Goal: Task Accomplishment & Management: Manage account settings

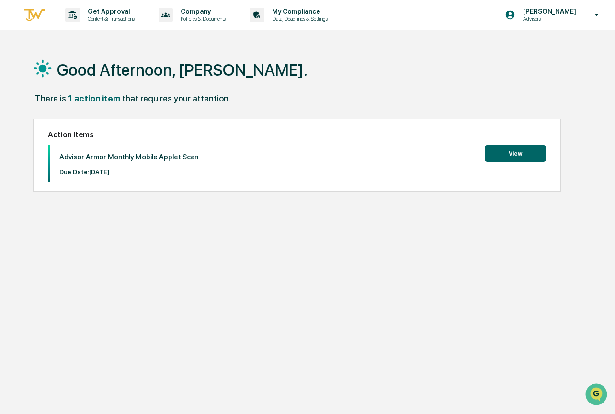
click at [519, 149] on button "View" at bounding box center [514, 154] width 61 height 16
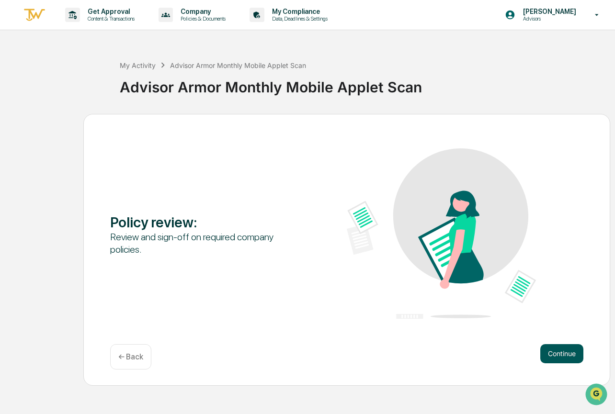
click at [548, 350] on button "Continue" at bounding box center [561, 353] width 43 height 19
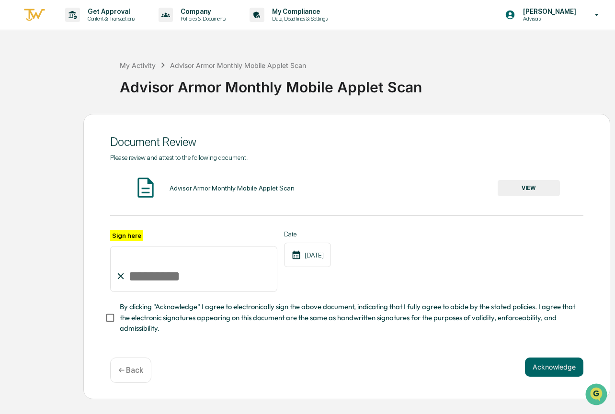
click at [185, 270] on input "Sign here" at bounding box center [193, 269] width 167 height 46
type input "**********"
click at [531, 364] on button "Acknowledge" at bounding box center [554, 367] width 58 height 19
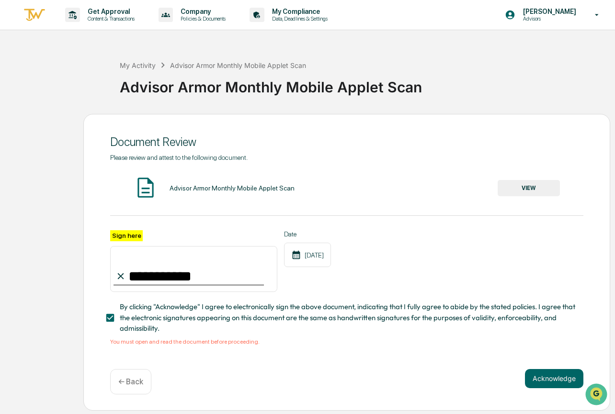
click at [508, 191] on button "VIEW" at bounding box center [528, 188] width 62 height 16
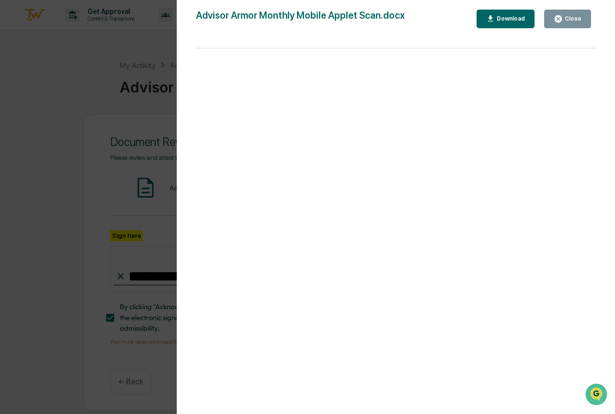
click at [561, 11] on button "Close" at bounding box center [567, 19] width 47 height 19
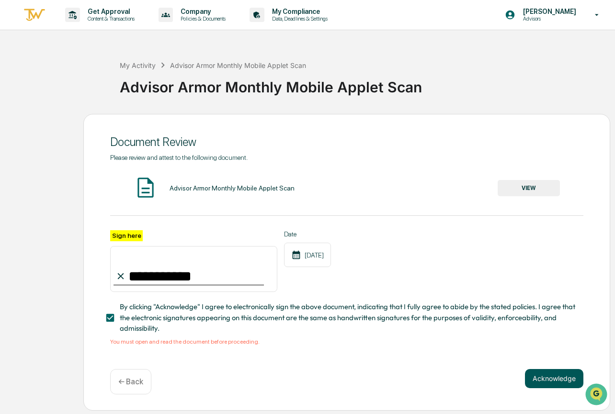
click at [540, 376] on button "Acknowledge" at bounding box center [554, 378] width 58 height 19
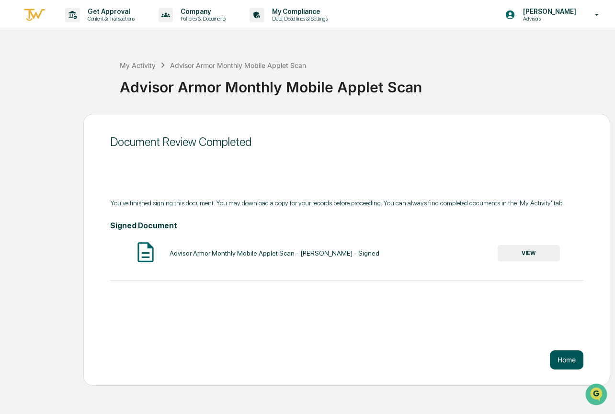
click at [559, 359] on button "Home" at bounding box center [567, 359] width 34 height 19
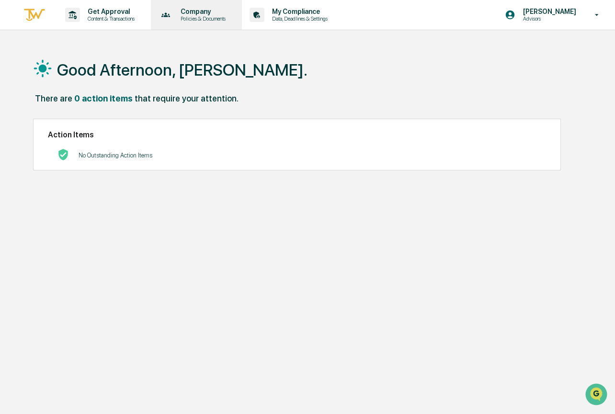
click at [212, 14] on p "Company" at bounding box center [201, 12] width 57 height 8
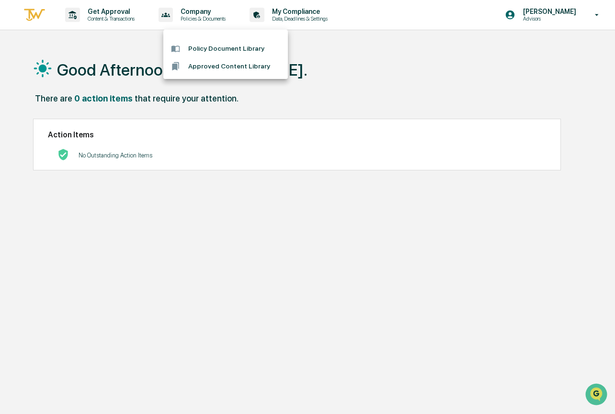
drag, startPoint x: 212, startPoint y: 14, endPoint x: 336, endPoint y: 12, distance: 124.0
click at [212, 14] on div at bounding box center [307, 207] width 615 height 414
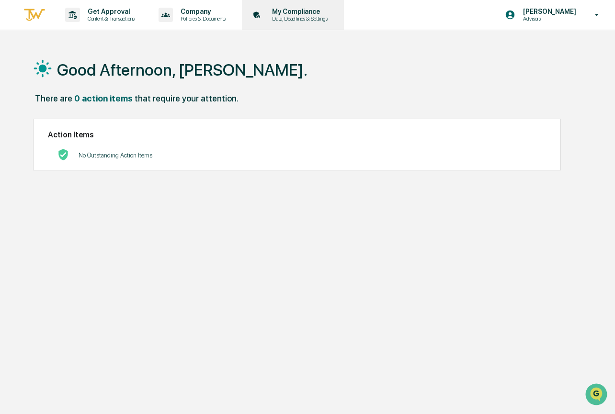
click at [332, 13] on p "My Compliance" at bounding box center [298, 12] width 68 height 8
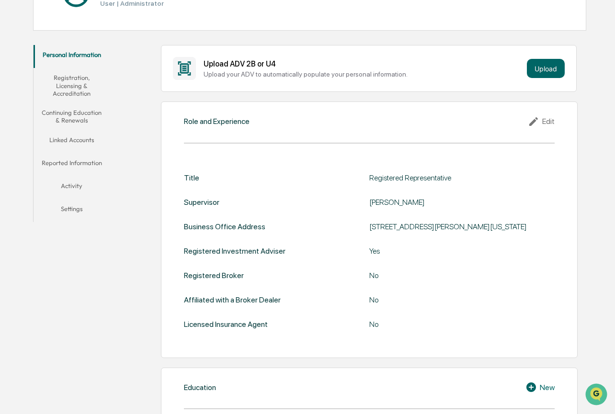
scroll to position [137, 0]
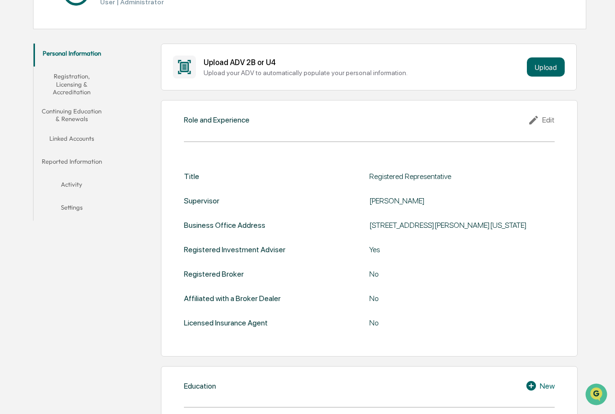
click at [79, 88] on button "Registration, Licensing & Accreditation" at bounding box center [72, 84] width 77 height 35
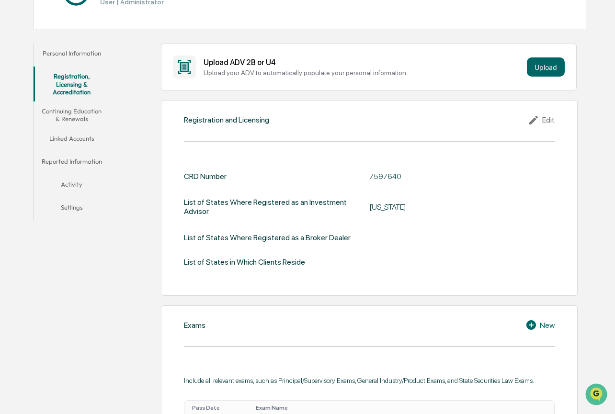
click at [90, 118] on button "Continuing Education & Renewals" at bounding box center [72, 114] width 77 height 27
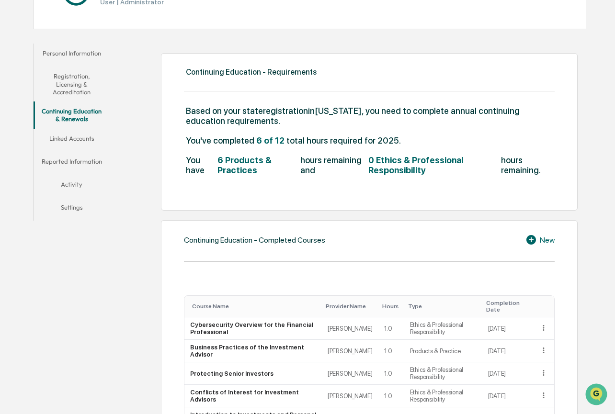
click at [85, 143] on button "Linked Accounts" at bounding box center [72, 140] width 77 height 23
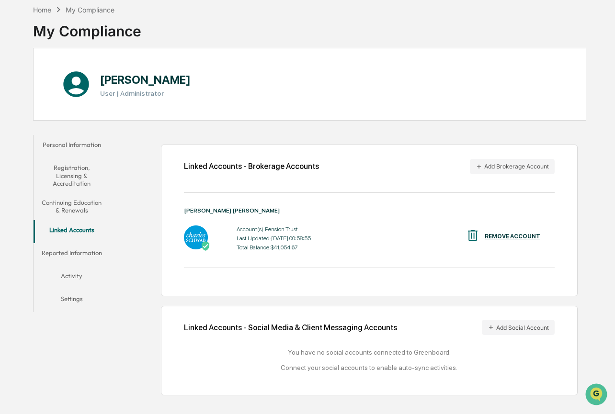
click at [99, 252] on button "Reported Information" at bounding box center [72, 254] width 77 height 23
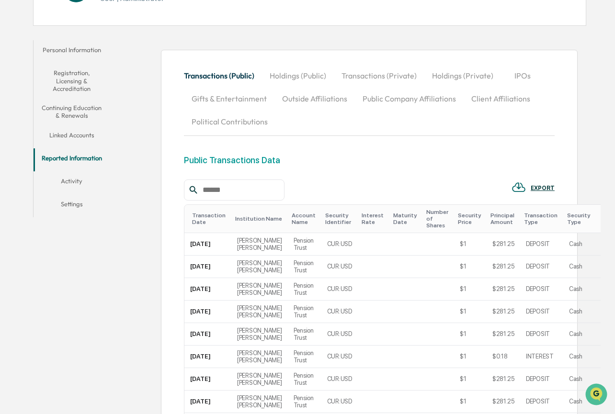
scroll to position [141, 0]
click at [87, 182] on button "Activity" at bounding box center [72, 181] width 77 height 23
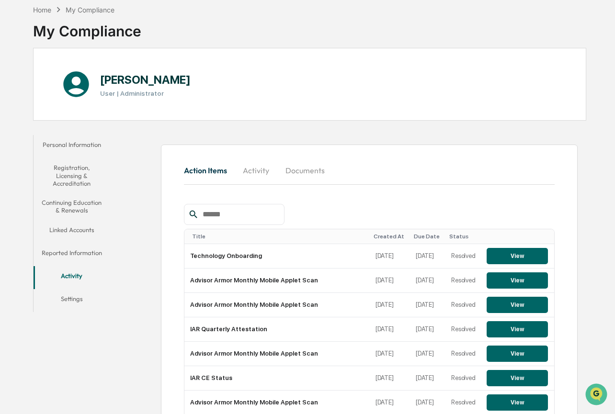
scroll to position [141, 0]
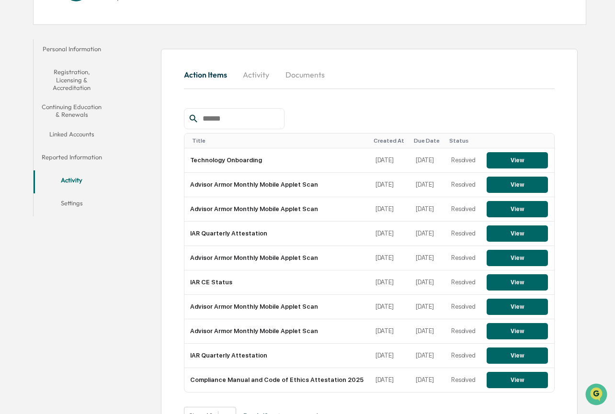
click at [79, 202] on button "Settings" at bounding box center [72, 204] width 77 height 23
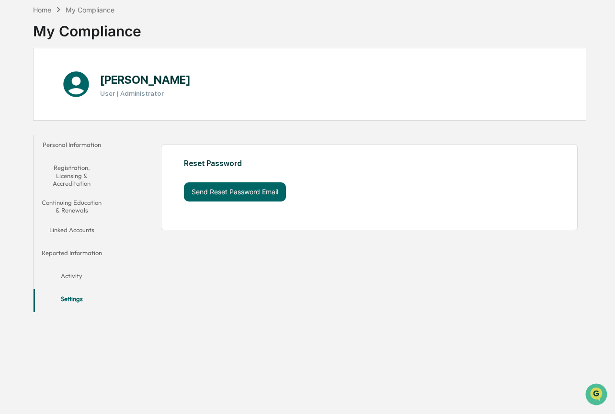
scroll to position [45, 0]
